Goal: Information Seeking & Learning: Learn about a topic

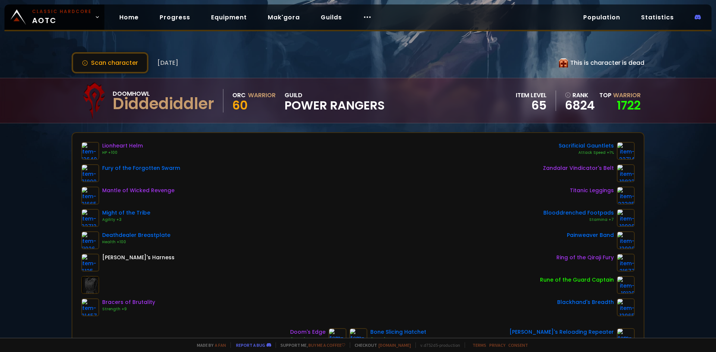
scroll to position [112, 0]
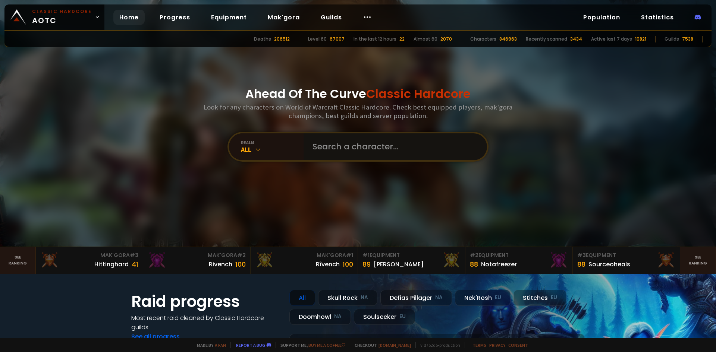
click at [326, 146] on input "text" at bounding box center [393, 147] width 170 height 27
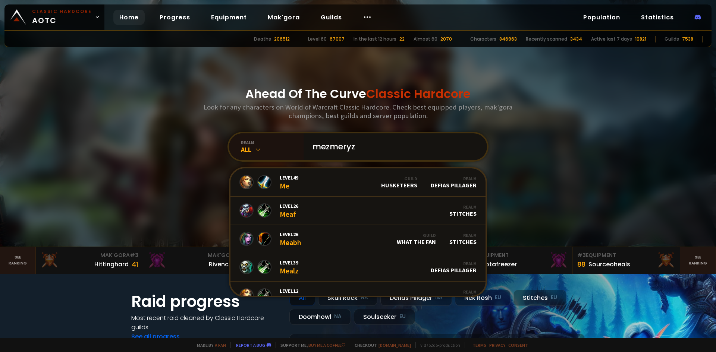
type input "mezmeryze"
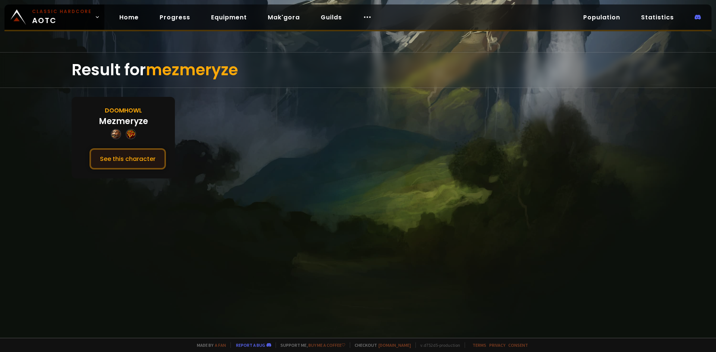
click at [133, 156] on button "See this character" at bounding box center [128, 158] width 76 height 21
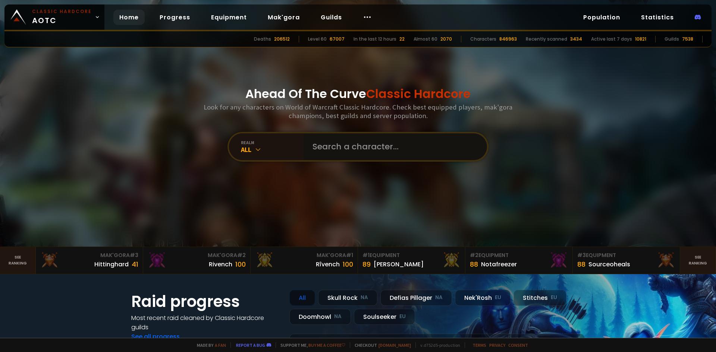
click at [335, 150] on input "text" at bounding box center [393, 147] width 170 height 27
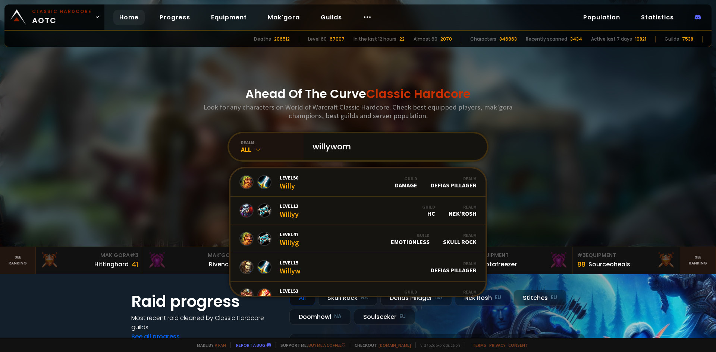
type input "willywomp"
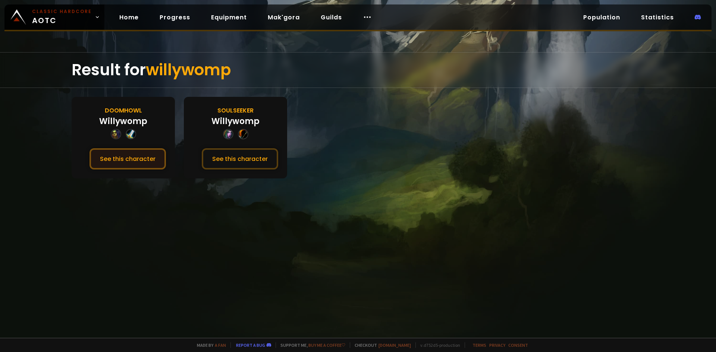
click at [139, 161] on button "See this character" at bounding box center [128, 158] width 76 height 21
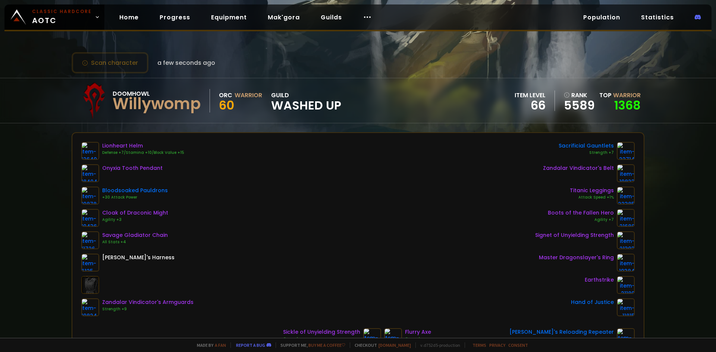
scroll to position [112, 0]
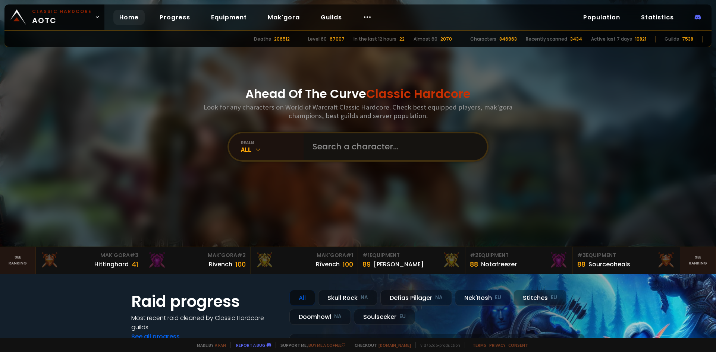
click at [323, 146] on input "text" at bounding box center [393, 147] width 170 height 27
type input "geng"
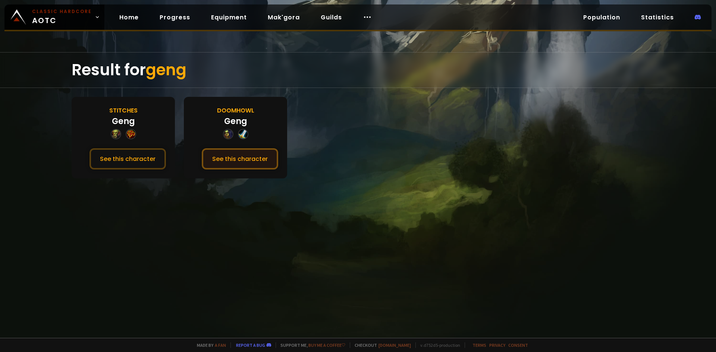
click at [226, 164] on button "See this character" at bounding box center [240, 158] width 76 height 21
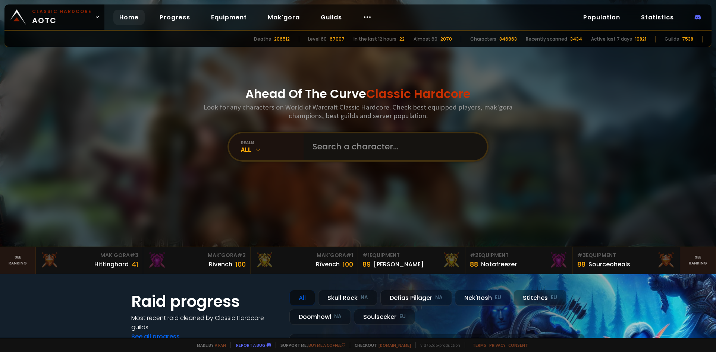
click at [340, 149] on input "text" at bounding box center [393, 147] width 170 height 27
click at [423, 148] on input "text" at bounding box center [393, 147] width 170 height 27
